Goal: Task Accomplishment & Management: Complete application form

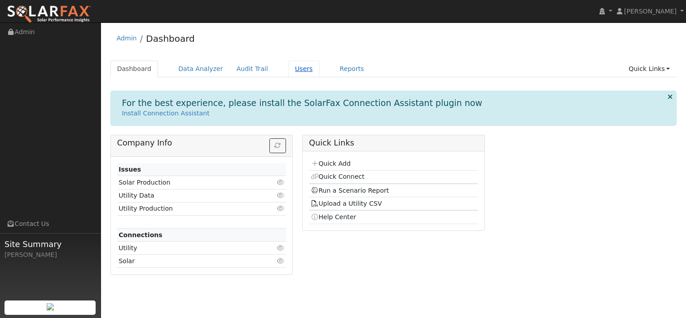
click at [288, 69] on link "Users" at bounding box center [303, 69] width 31 height 17
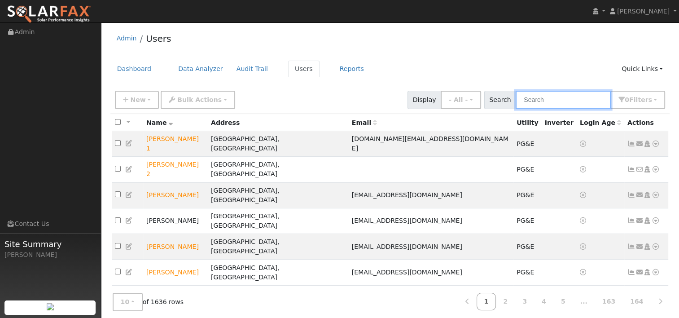
click at [555, 106] on input "text" at bounding box center [563, 100] width 95 height 18
paste input "[PERSON_NAME]"
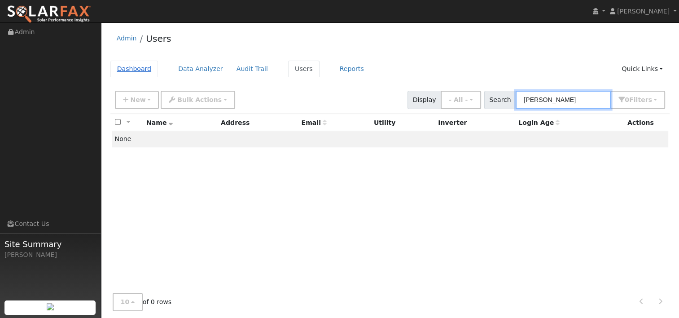
type input "[PERSON_NAME]"
click at [143, 66] on link "Dashboard" at bounding box center [134, 69] width 48 height 17
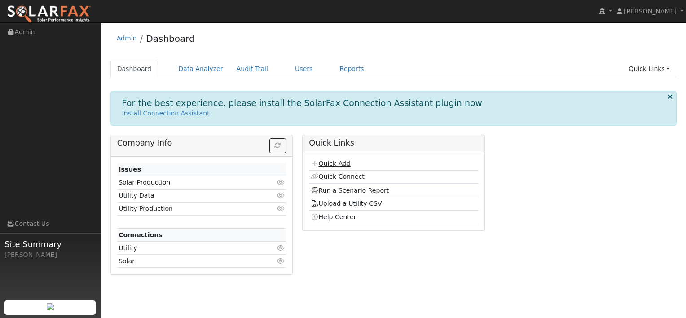
click at [329, 162] on link "Quick Add" at bounding box center [331, 163] width 40 height 7
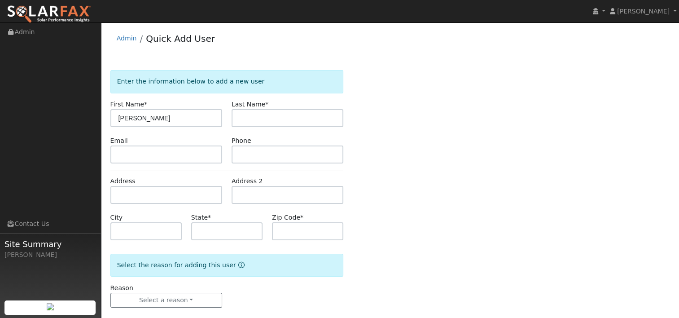
click at [147, 116] on input "[PERSON_NAME]" at bounding box center [166, 118] width 112 height 18
type input "Preeti"
paste input "[PERSON_NAME]"
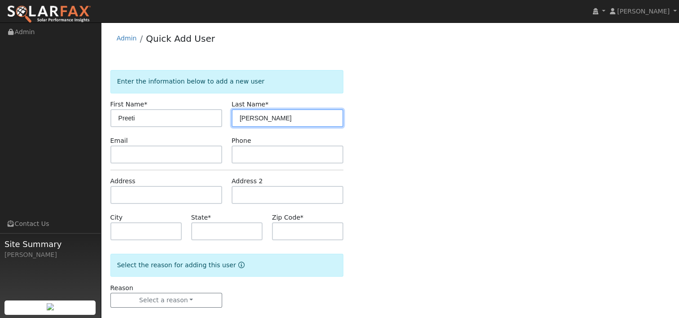
type input "[PERSON_NAME]"
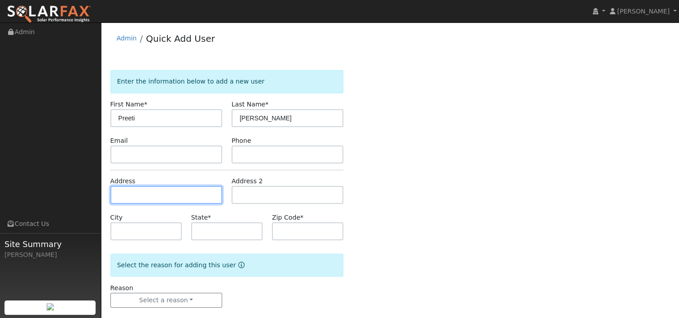
click at [149, 194] on input "text" at bounding box center [166, 195] width 112 height 18
paste input "[STREET_ADDRESS]"
type input "[STREET_ADDRESS]"
type input "[GEOGRAPHIC_DATA]"
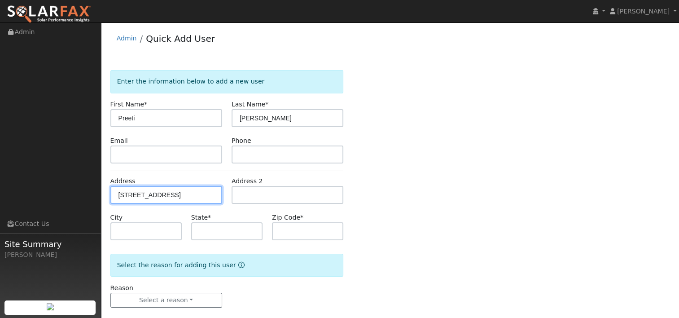
type input "CA"
type input "94534"
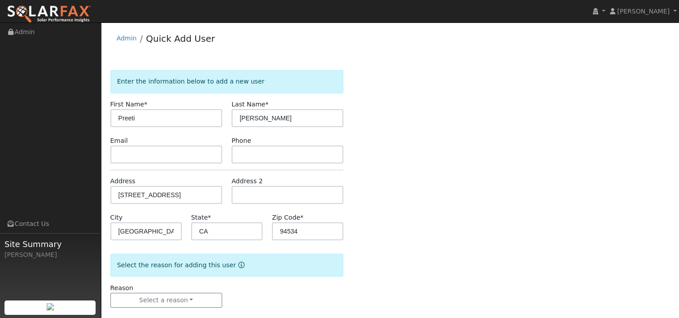
click at [409, 175] on div "Enter the information below to add a new user First Name * Preeti Last Name * M…" at bounding box center [390, 197] width 560 height 255
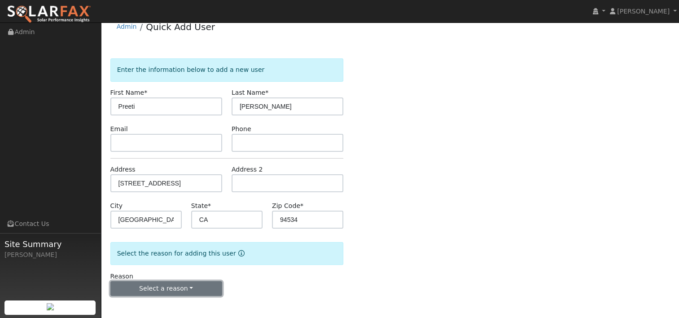
click at [187, 286] on button "Select a reason" at bounding box center [166, 288] width 112 height 15
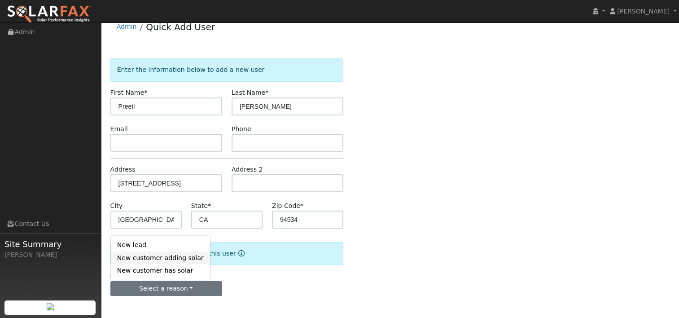
click at [170, 258] on link "New customer adding solar" at bounding box center [160, 257] width 99 height 13
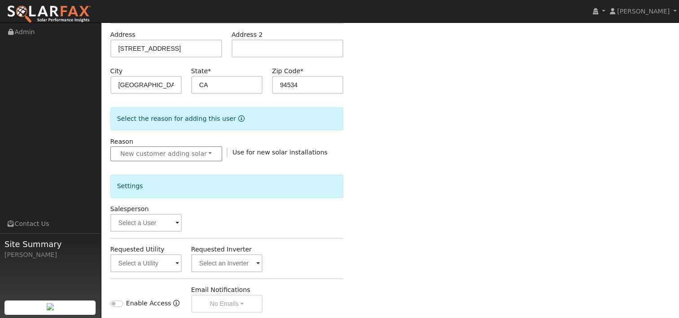
scroll to position [191, 0]
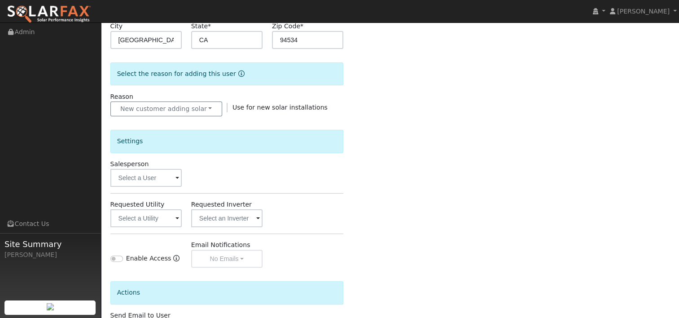
click at [178, 180] on span at bounding box center [178, 178] width 4 height 10
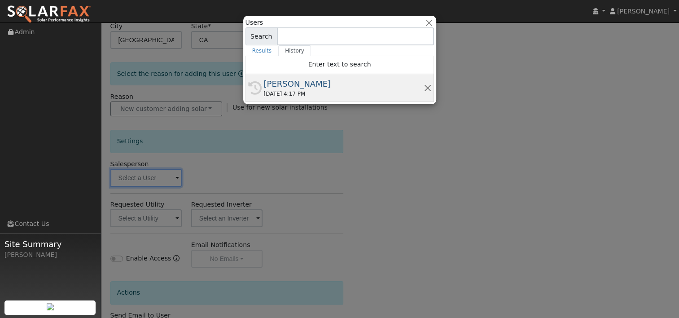
click at [288, 86] on div "[PERSON_NAME]" at bounding box center [344, 84] width 160 height 12
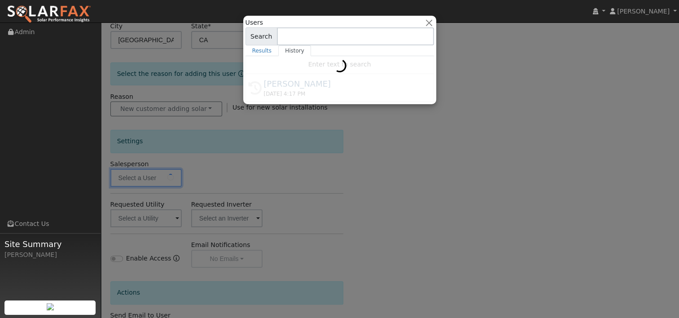
type input "[PERSON_NAME]"
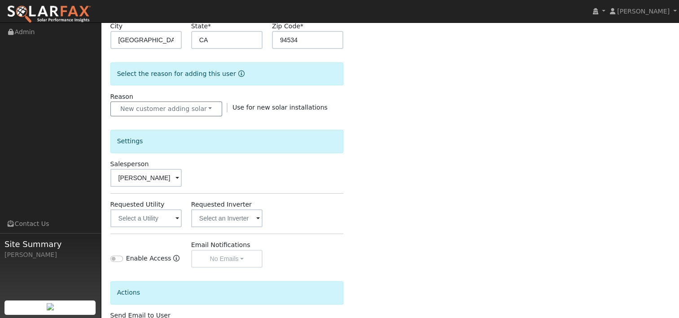
click at [176, 217] on span at bounding box center [178, 219] width 4 height 10
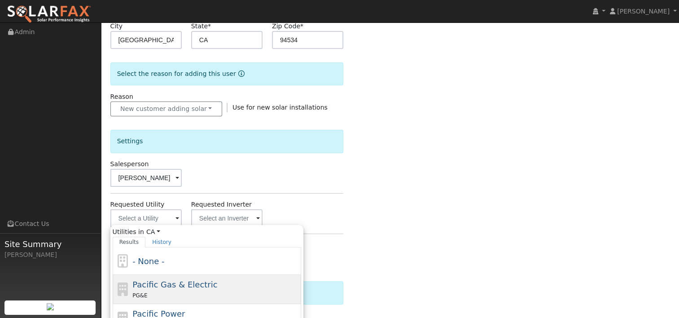
click at [146, 282] on span "Pacific Gas & Electric" at bounding box center [174, 284] width 85 height 9
type input "Pacific Gas & Electric"
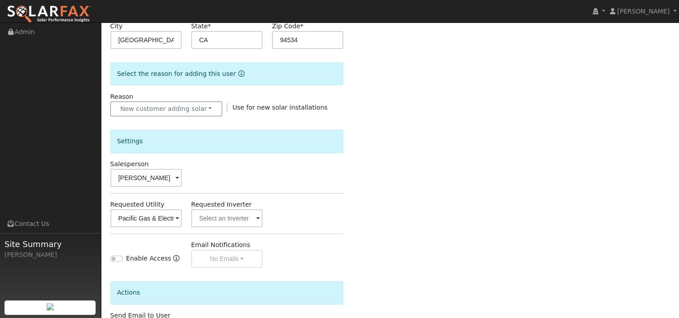
scroll to position [261, 0]
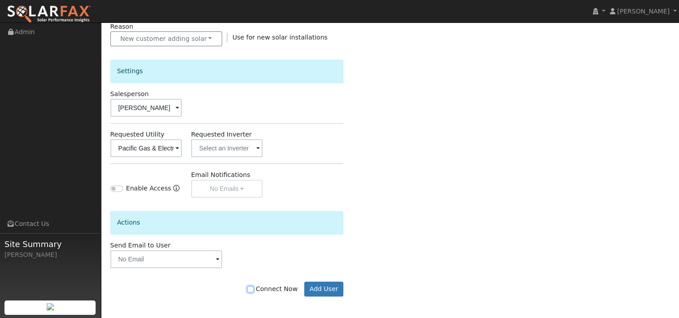
click at [254, 287] on input "Connect Now" at bounding box center [250, 289] width 6 height 6
checkbox input "true"
click at [321, 286] on button "Add User" at bounding box center [323, 288] width 39 height 15
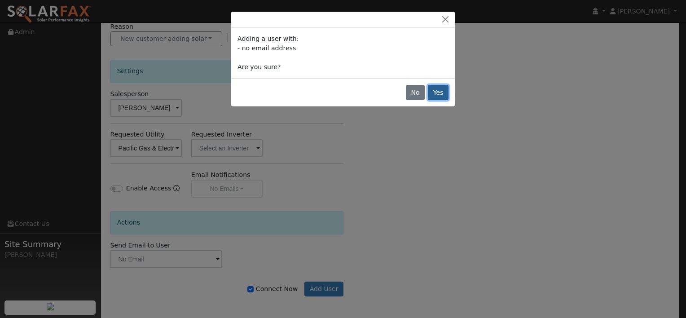
click at [439, 91] on button "Yes" at bounding box center [438, 92] width 21 height 15
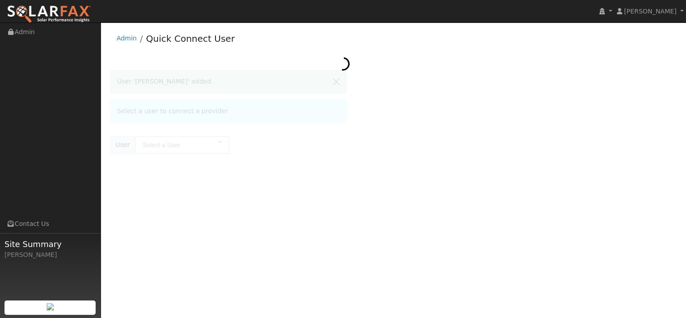
type input "[PERSON_NAME]"
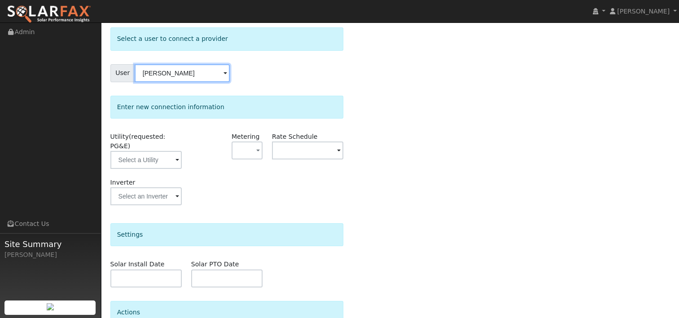
scroll to position [45, 0]
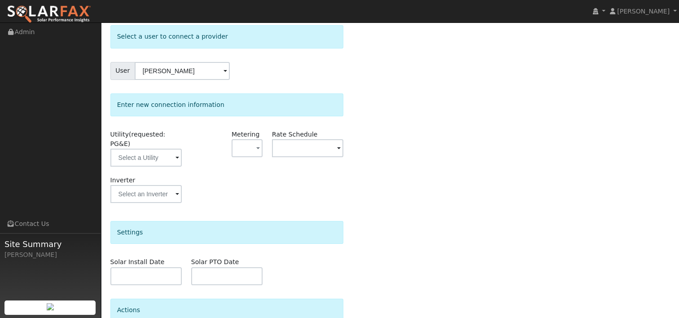
click at [177, 153] on span at bounding box center [178, 158] width 4 height 10
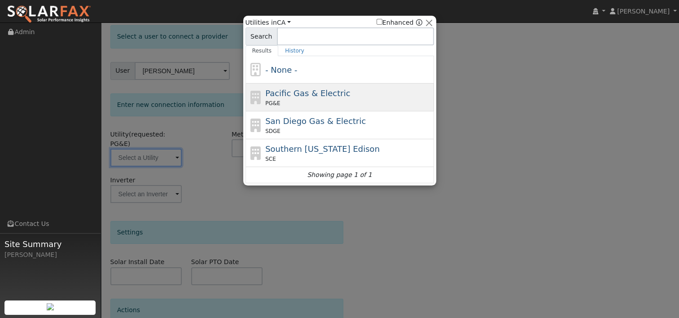
click at [278, 93] on span "Pacific Gas & Electric" at bounding box center [307, 92] width 85 height 9
type input "PG&E"
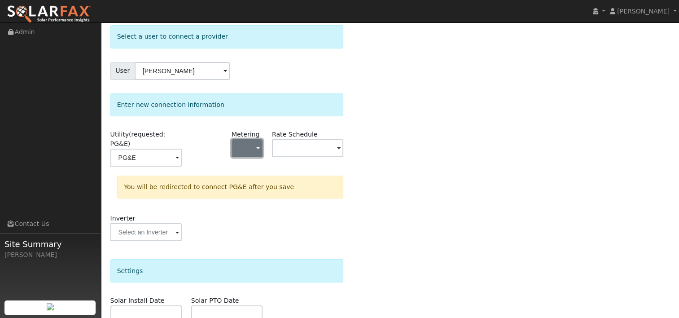
click at [259, 145] on span "button" at bounding box center [258, 148] width 4 height 9
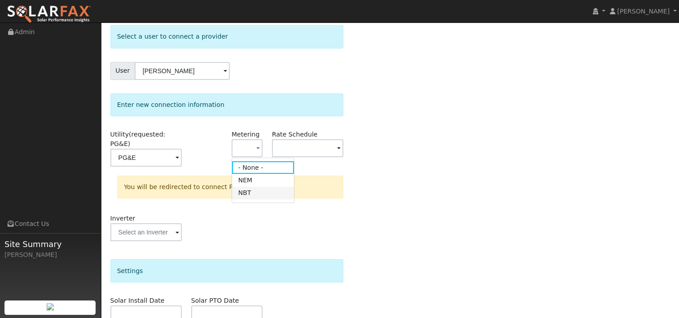
click at [255, 193] on link "NBT" at bounding box center [263, 193] width 62 height 13
click at [338, 150] on span at bounding box center [339, 149] width 4 height 10
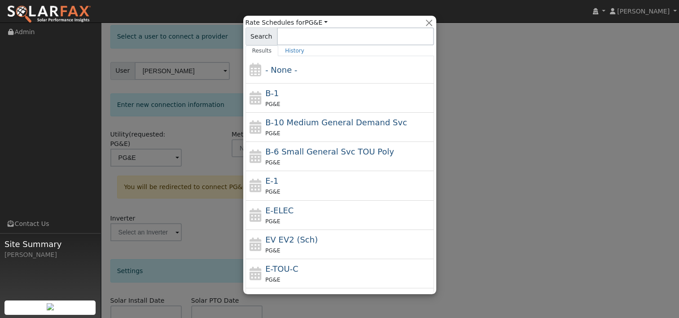
click at [304, 214] on div "E-ELEC PG&E" at bounding box center [348, 215] width 167 height 22
type input "E-ELEC"
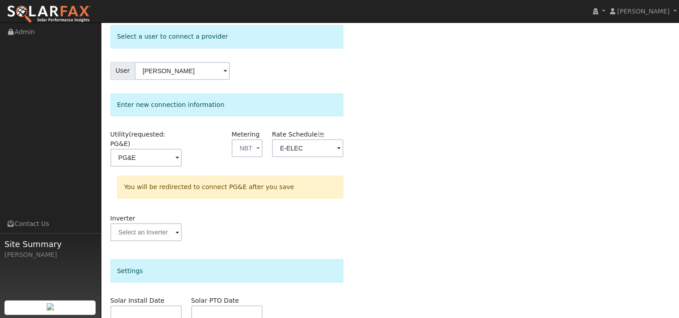
click at [370, 180] on div "Select a user to connect a provider User Preeti Mistry Account Default Account …" at bounding box center [390, 229] width 560 height 409
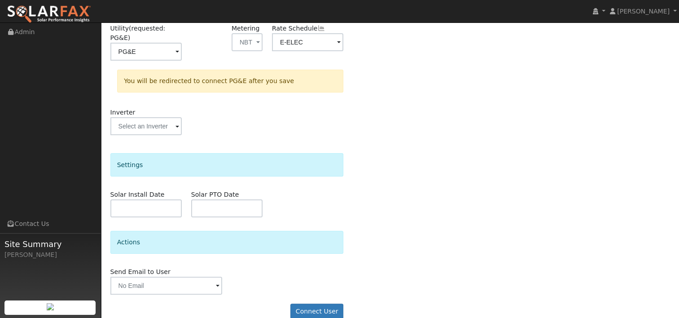
scroll to position [154, 0]
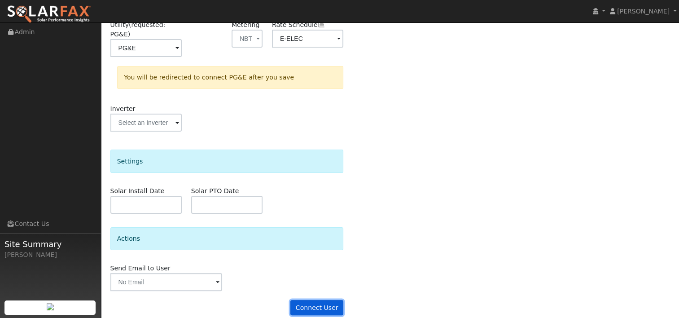
click at [325, 300] on button "Connect User" at bounding box center [316, 307] width 53 height 15
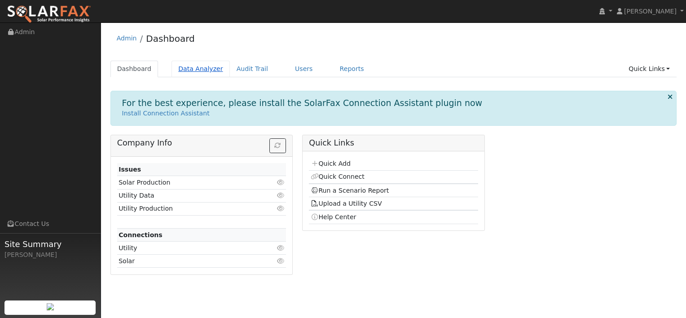
click at [194, 68] on link "Data Analyzer" at bounding box center [200, 69] width 58 height 17
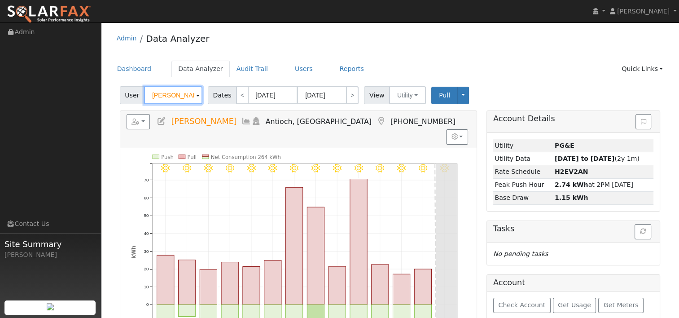
drag, startPoint x: 184, startPoint y: 95, endPoint x: 146, endPoint y: 91, distance: 37.5
click at [146, 92] on input "[PERSON_NAME]" at bounding box center [173, 95] width 58 height 18
paste input "[PERSON_NAME]"
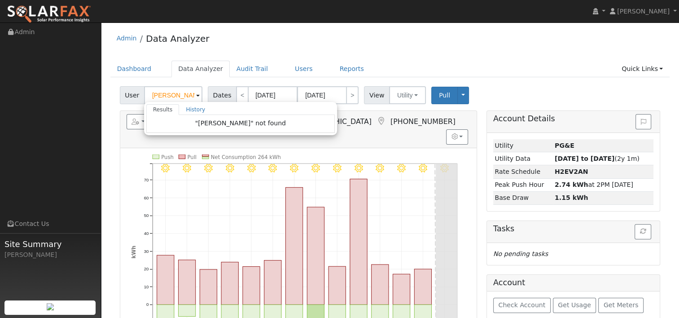
click at [353, 47] on div "Admin Data Analyzer" at bounding box center [390, 40] width 560 height 27
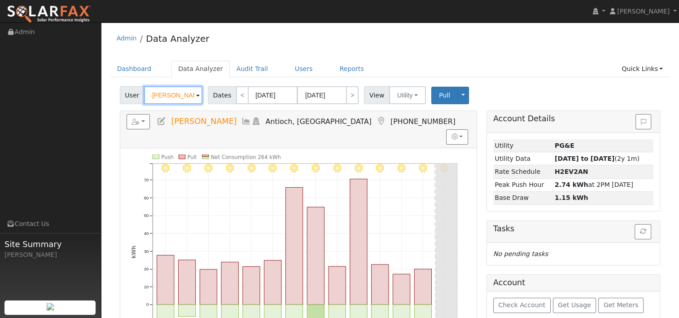
paste input "[PERSON_NAME]"
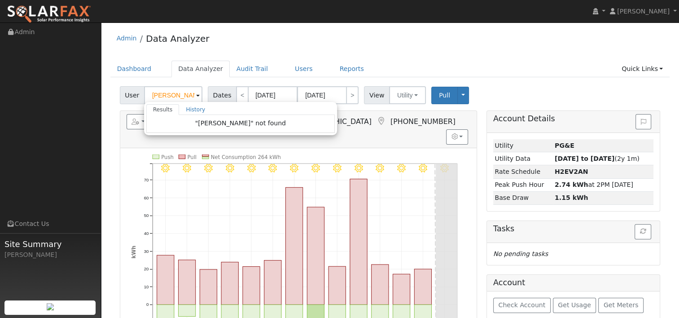
click at [291, 45] on div "Admin Data Analyzer" at bounding box center [390, 40] width 560 height 27
type input "[PERSON_NAME]"
